Goal: Task Accomplishment & Management: Manage account settings

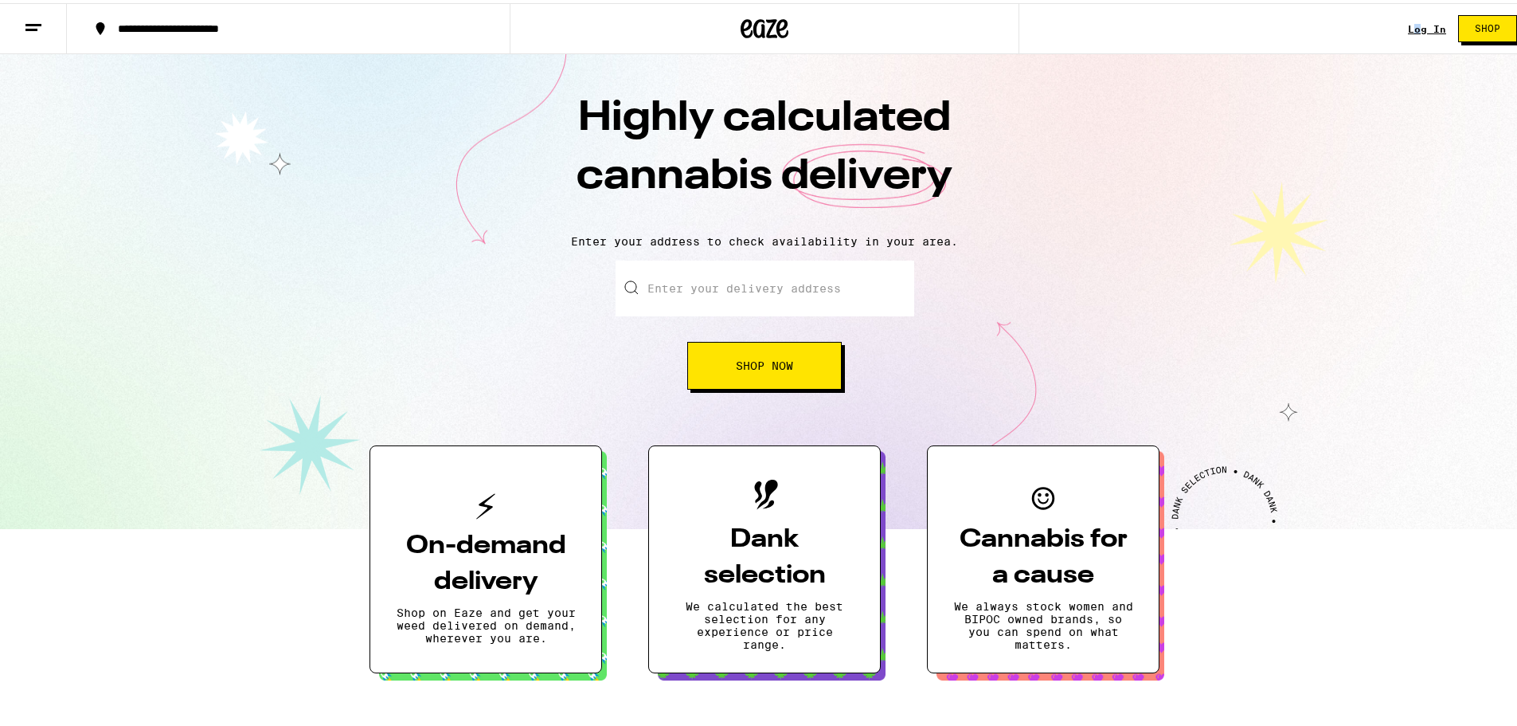
click at [1408, 27] on div "Log In" at bounding box center [1427, 26] width 38 height 10
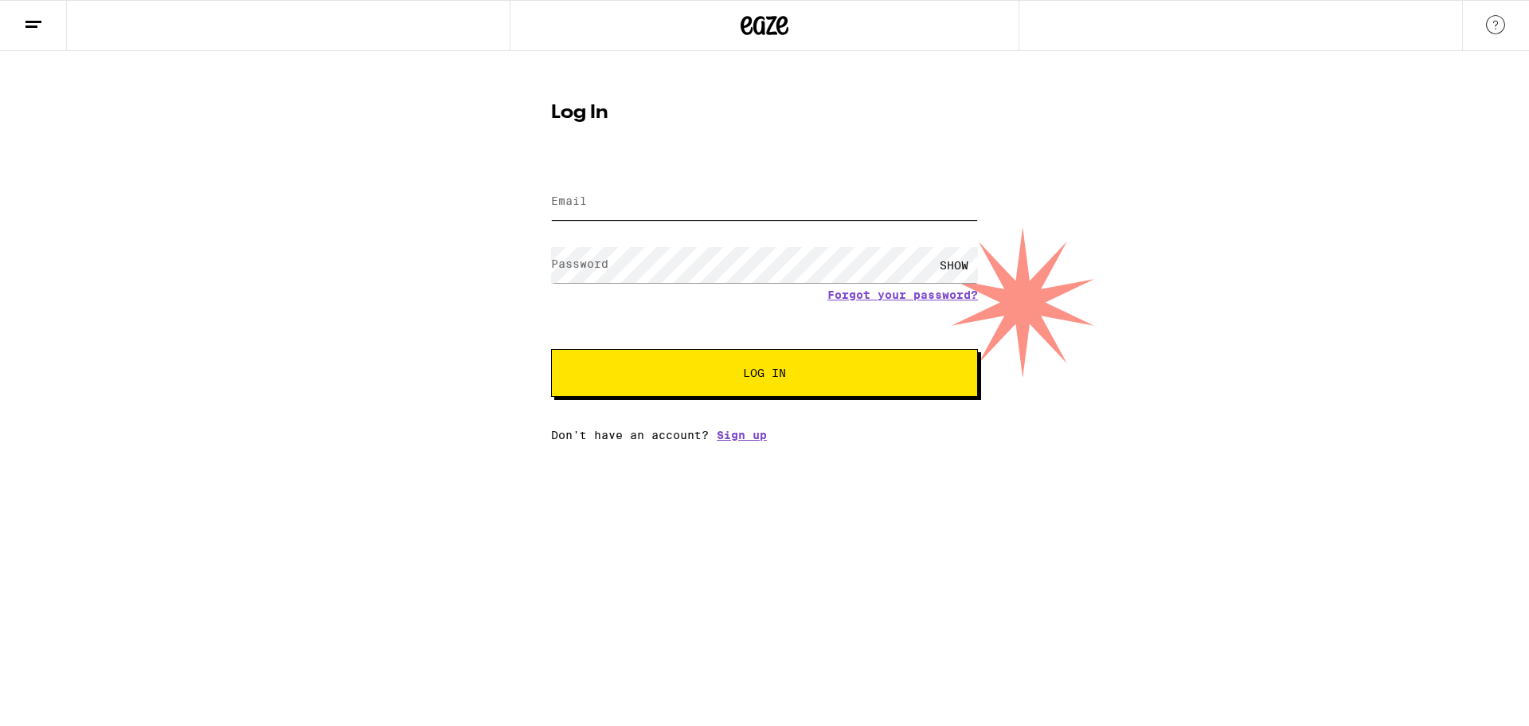
click at [605, 213] on input "Email" at bounding box center [764, 202] width 427 height 36
type input "[EMAIL_ADDRESS][DOMAIN_NAME]"
click at [551, 349] on button "Log In" at bounding box center [764, 373] width 427 height 48
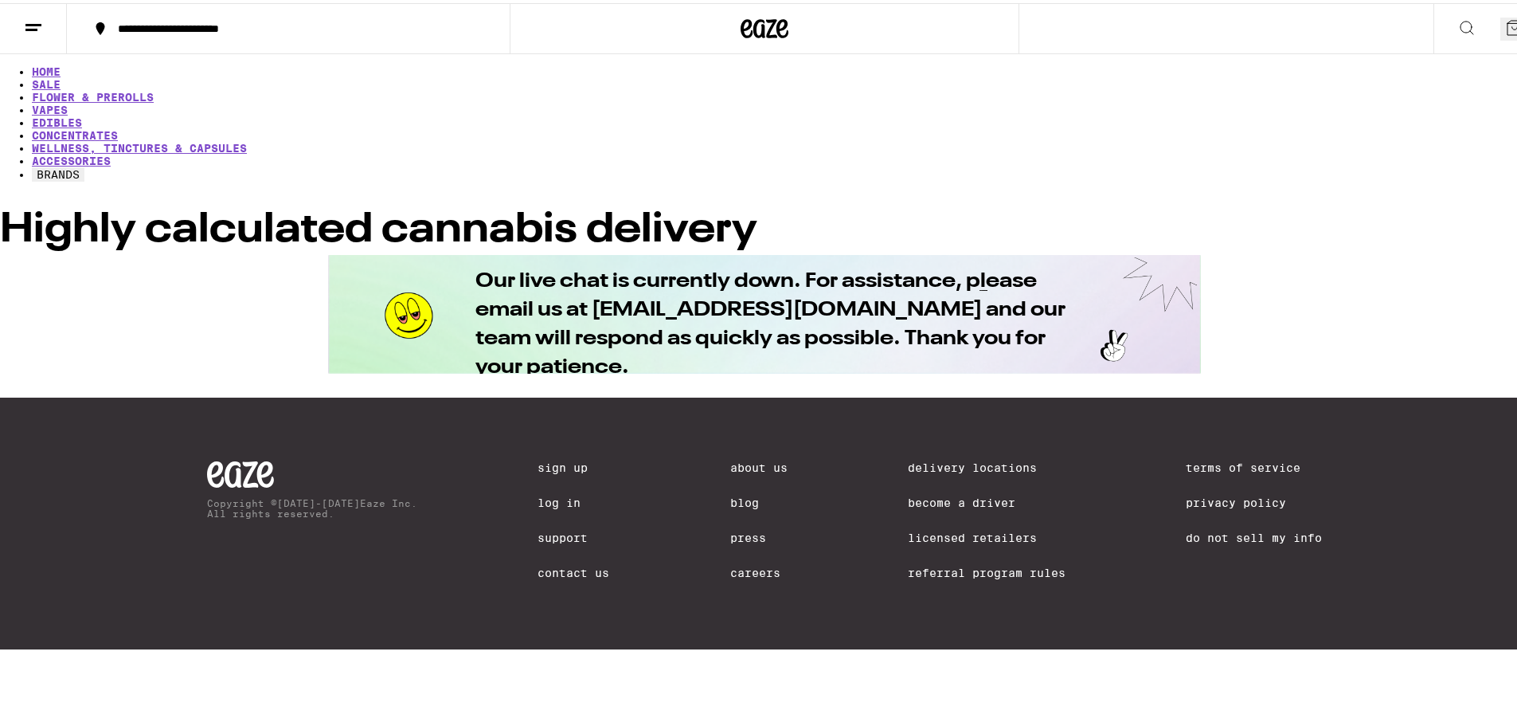
click at [45, 38] on button at bounding box center [33, 26] width 67 height 50
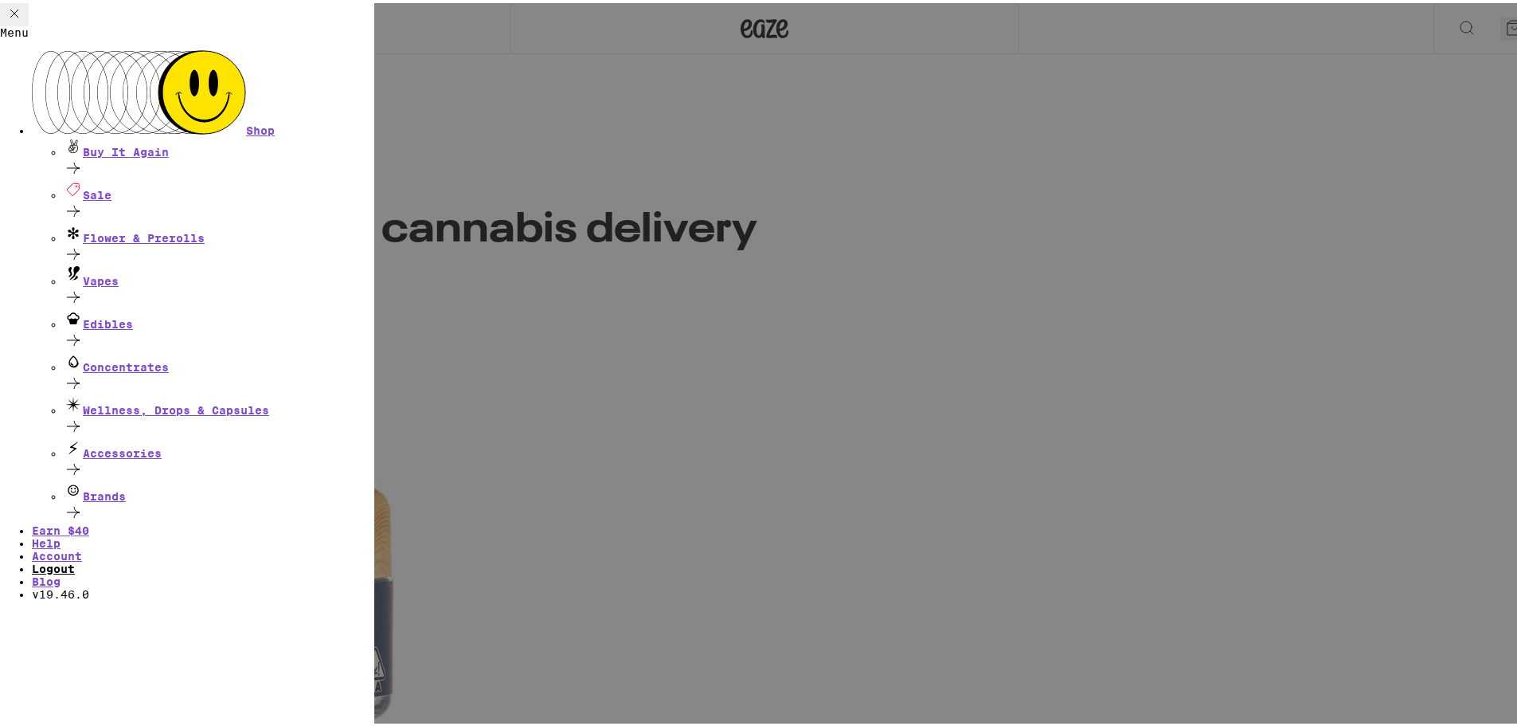
click at [75, 559] on link "Logout" at bounding box center [53, 565] width 43 height 13
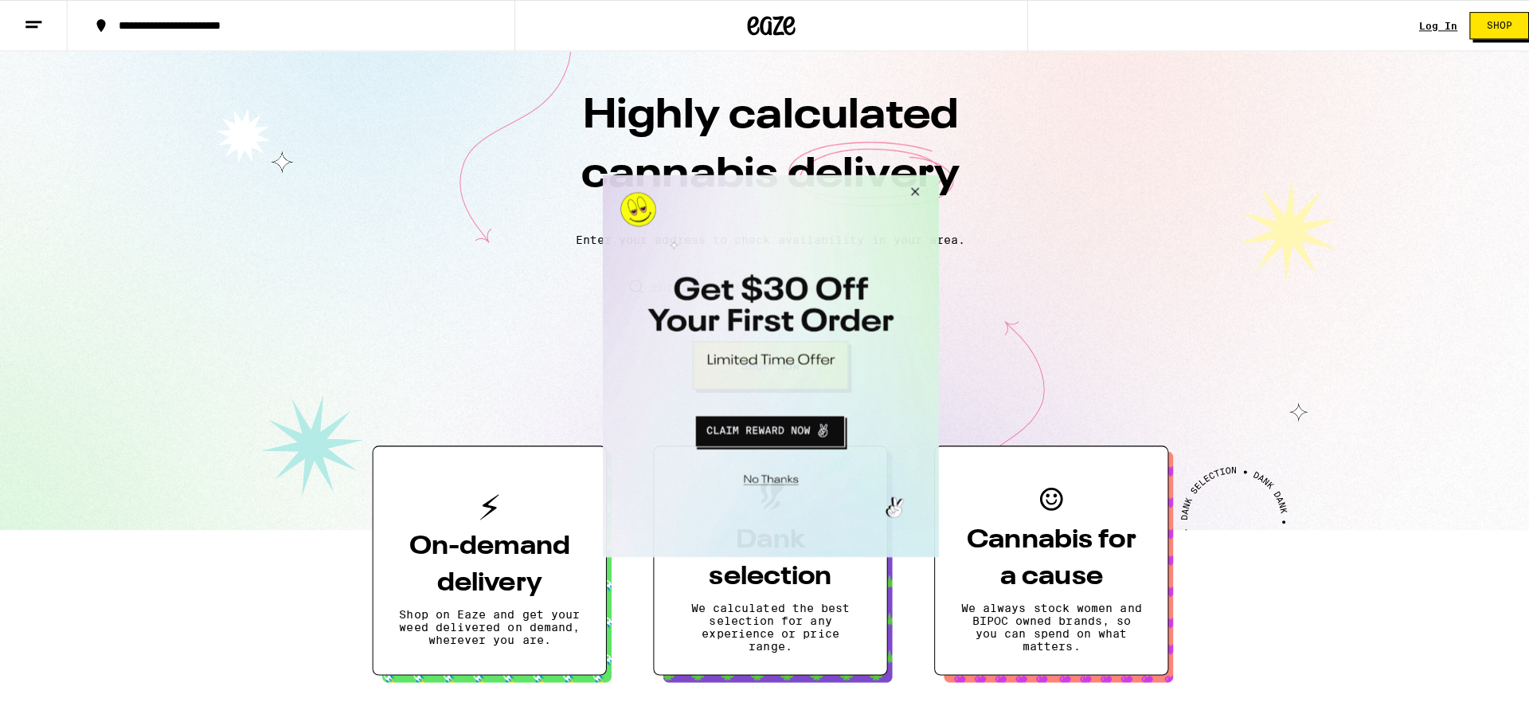
click at [917, 187] on button "Close Modal" at bounding box center [909, 193] width 43 height 38
